Goal: Communication & Community: Answer question/provide support

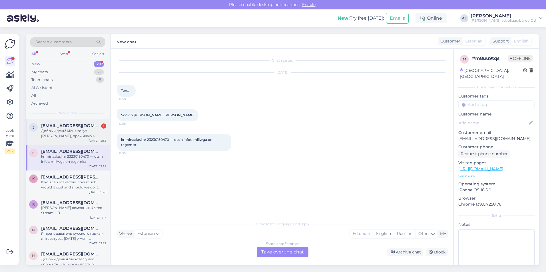
click at [54, 132] on div "Добрый день! Меня зовут [PERSON_NAME], проживаю в [GEOGRAPHIC_DATA]. Ранее на п…" at bounding box center [73, 133] width 65 height 10
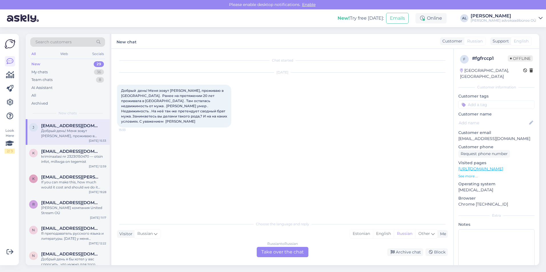
click at [291, 251] on div "Russian to Russian Take over the chat" at bounding box center [283, 252] width 52 height 10
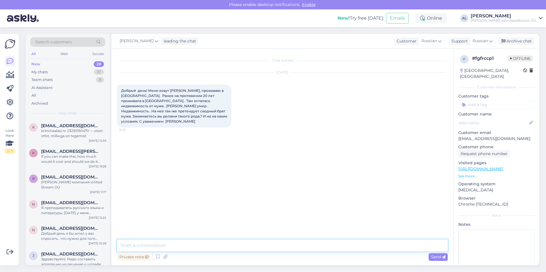
click at [210, 246] on textarea at bounding box center [282, 246] width 330 height 12
type textarea "Добрый день, Вероника"
type textarea "да, занимаемся такими делами. Я напишу Вам на почту."
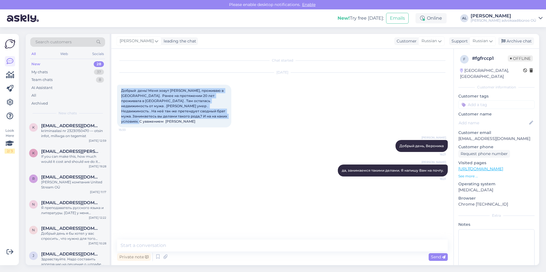
drag, startPoint x: 122, startPoint y: 90, endPoint x: 207, endPoint y: 116, distance: 88.7
click at [207, 116] on div "Добрый день! Меня зовут [PERSON_NAME], проживаю в [GEOGRAPHIC_DATA]. Ранее на п…" at bounding box center [174, 106] width 114 height 43
drag, startPoint x: 207, startPoint y: 116, endPoint x: 194, endPoint y: 107, distance: 15.0
copy span "Добрый день! Меня зовут [PERSON_NAME], проживаю в [GEOGRAPHIC_DATA]. Ранее на п…"
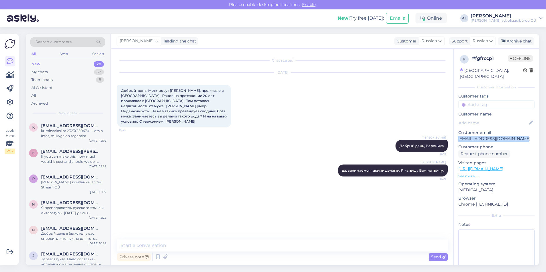
drag, startPoint x: 520, startPoint y: 133, endPoint x: 457, endPoint y: 132, distance: 62.5
click at [457, 132] on div "f # fgfrccp1 Offline [GEOGRAPHIC_DATA], [GEOGRAPHIC_DATA] Customer information …" at bounding box center [495, 169] width 85 height 241
drag, startPoint x: 457, startPoint y: 132, endPoint x: 467, endPoint y: 132, distance: 9.4
copy p "[EMAIL_ADDRESS][DOMAIN_NAME]"
